Goal: Information Seeking & Learning: Learn about a topic

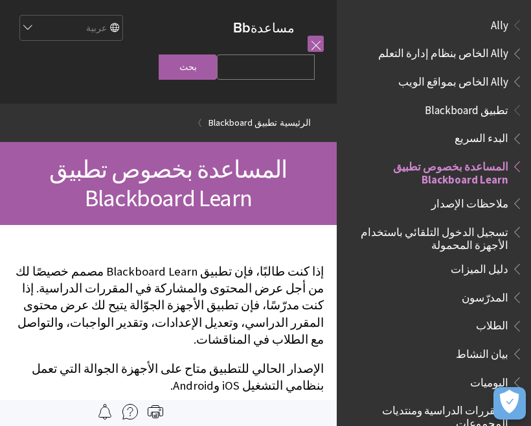
scroll to position [134, 0]
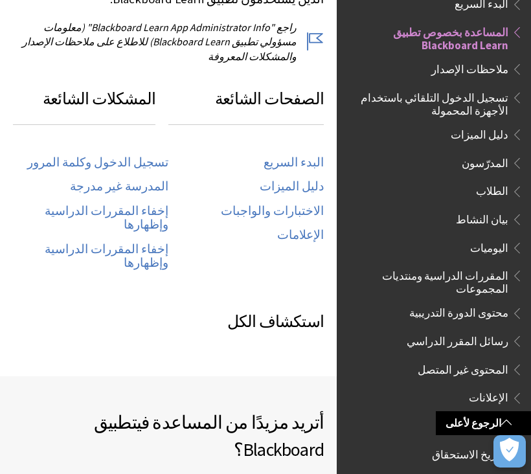
scroll to position [709, 0]
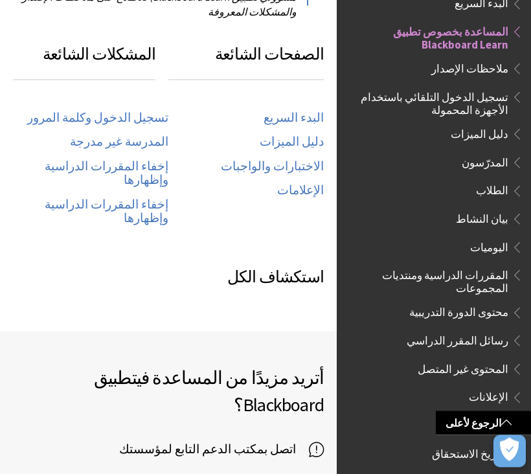
click at [164, 111] on link "تسجيل الدخول وكلمة المرور" at bounding box center [97, 118] width 141 height 15
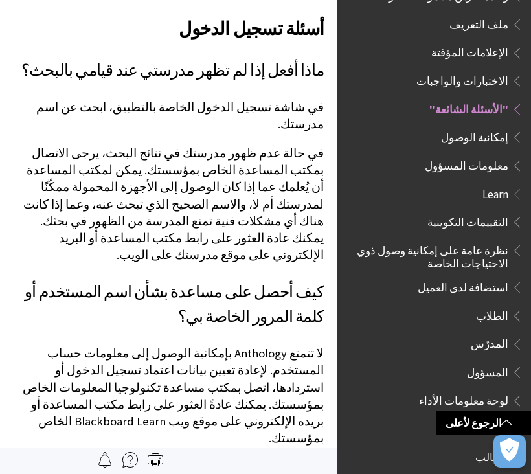
scroll to position [648, 0]
click at [488, 127] on span "إمكانية الوصول" at bounding box center [474, 135] width 67 height 17
click at [494, 127] on span "إمكانية الوصول" at bounding box center [474, 135] width 67 height 17
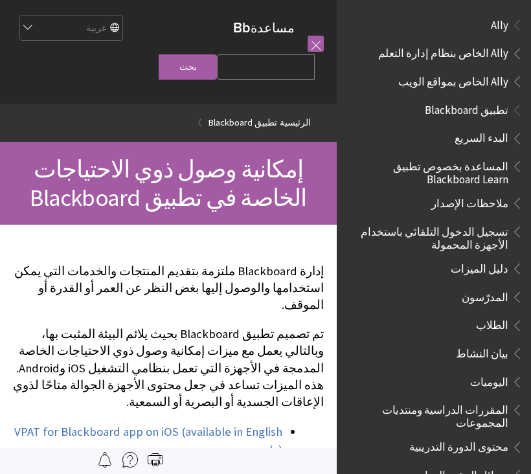
click at [488, 78] on span "Ally الخاص بمواقع الويب" at bounding box center [453, 79] width 110 height 17
click at [499, 113] on span "تطبيق Blackboard" at bounding box center [467, 107] width 84 height 17
click at [500, 102] on span "تطبيق Blackboard" at bounding box center [465, 107] width 86 height 17
